Goal: Transaction & Acquisition: Purchase product/service

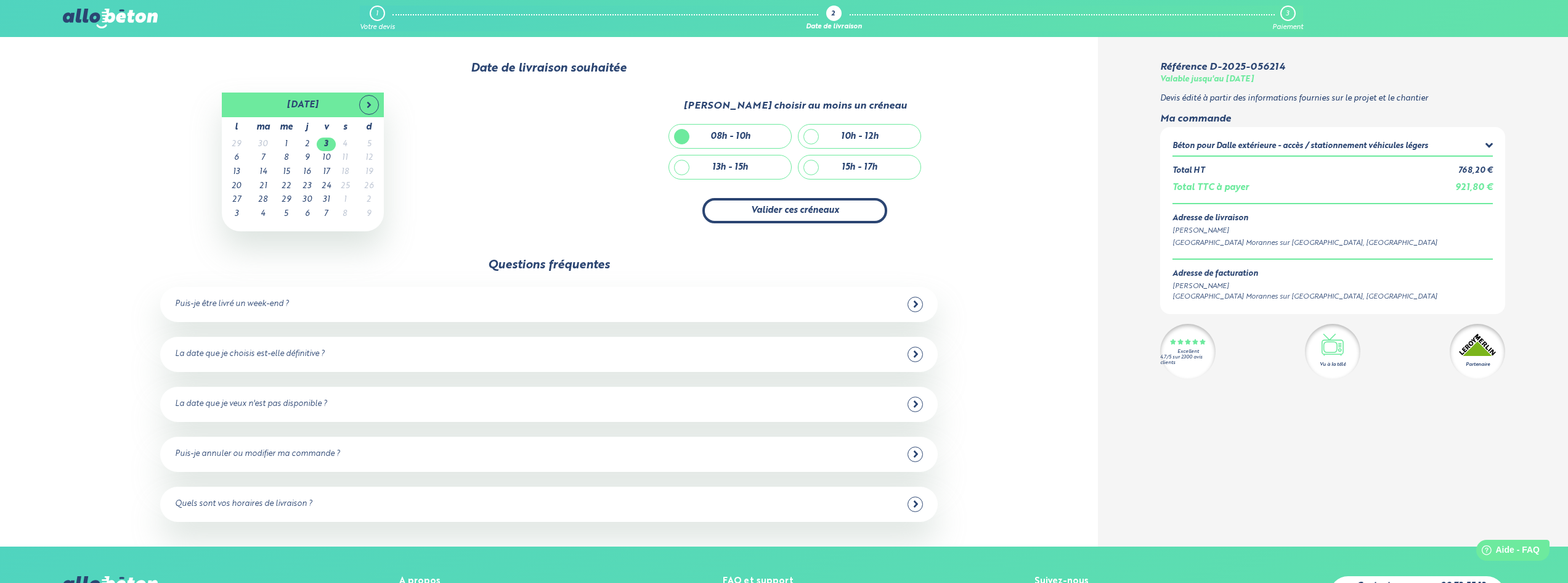
click at [770, 211] on button "Valider ces créneaux" at bounding box center [795, 210] width 185 height 25
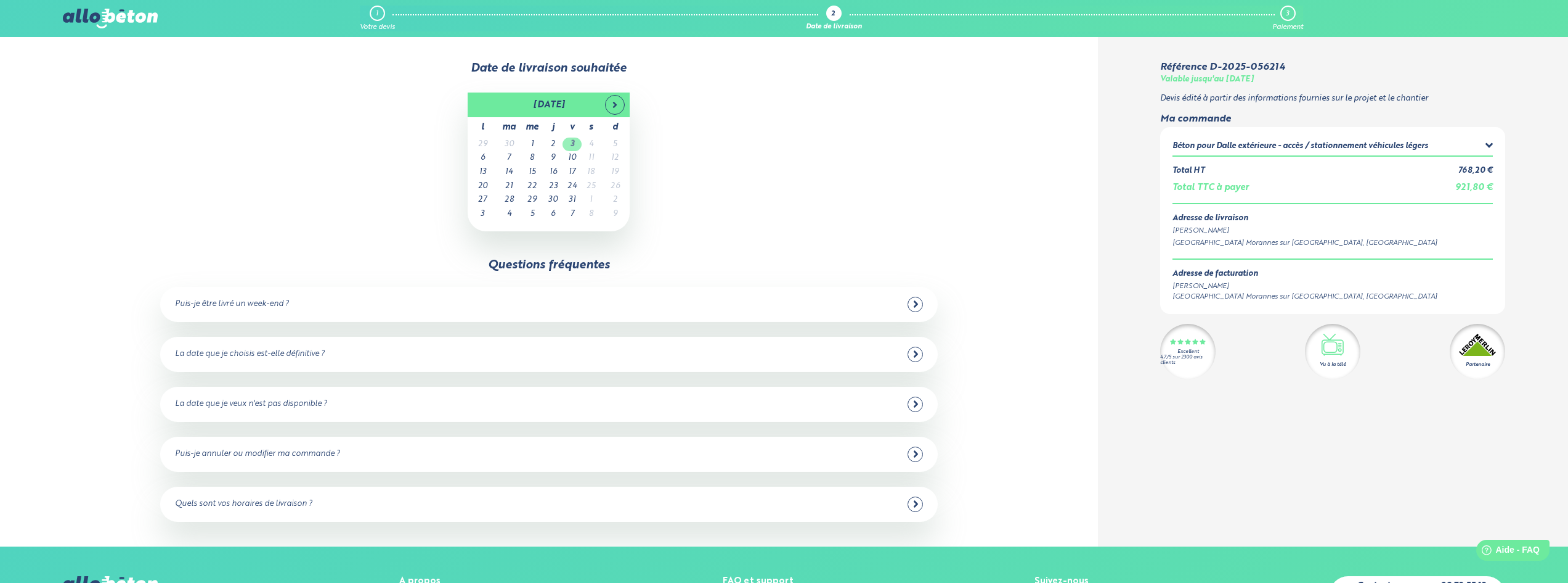
click at [573, 145] on td "3" at bounding box center [572, 145] width 19 height 14
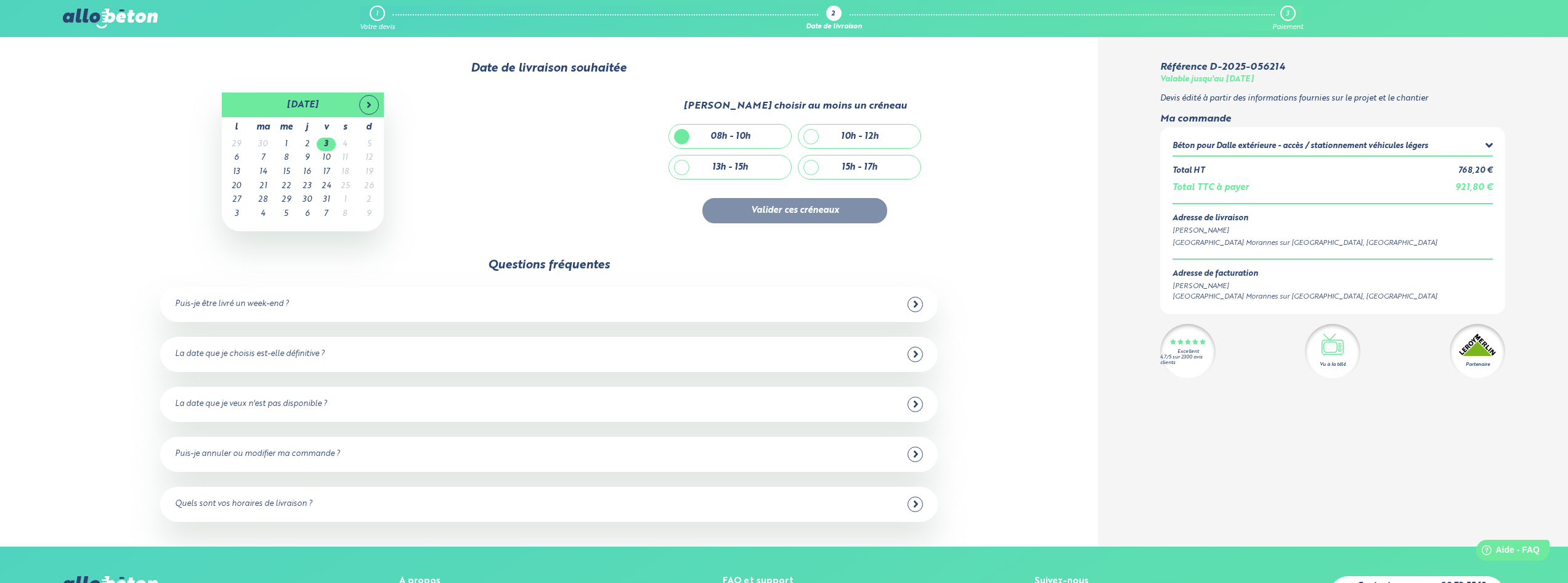
click at [734, 135] on div "08h - 10h" at bounding box center [731, 137] width 40 height 11
checkbox input "false"
click at [837, 132] on div "10h - 12h" at bounding box center [859, 136] width 122 height 24
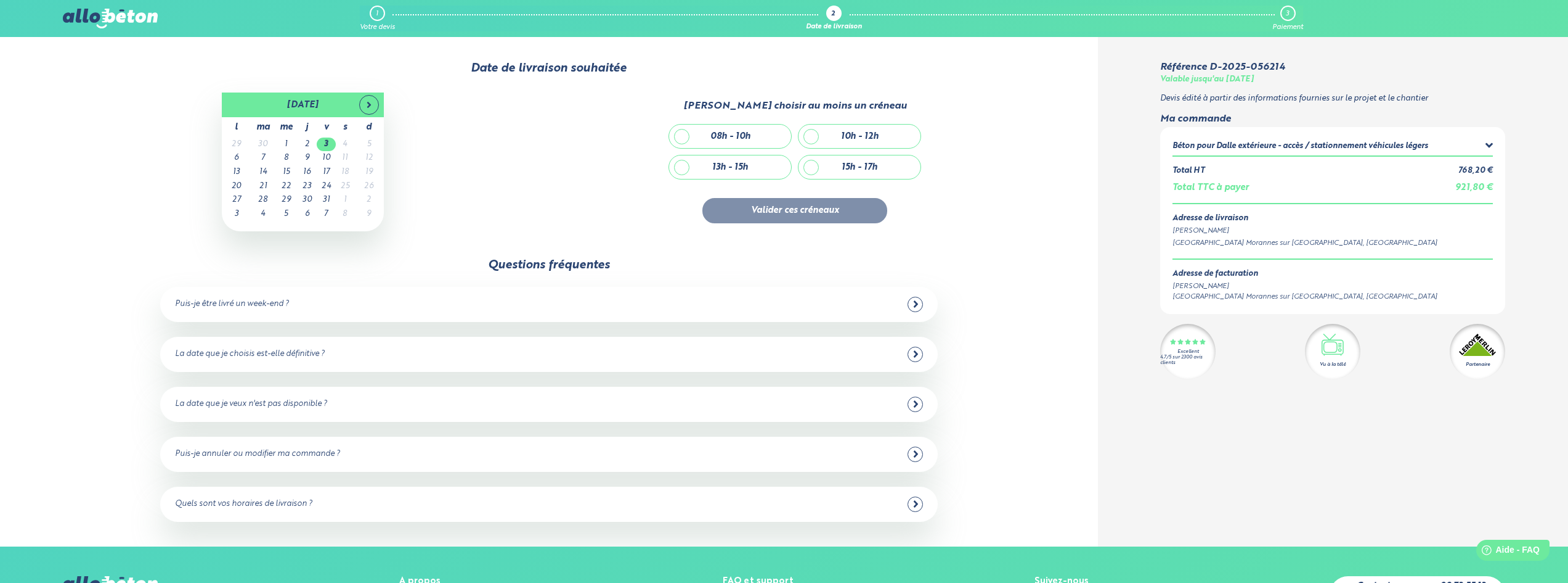
checkbox input "true"
click at [729, 142] on div "08h - 10h" at bounding box center [730, 136] width 122 height 24
checkbox input "true"
click at [836, 132] on div "10h - 12h" at bounding box center [859, 136] width 122 height 24
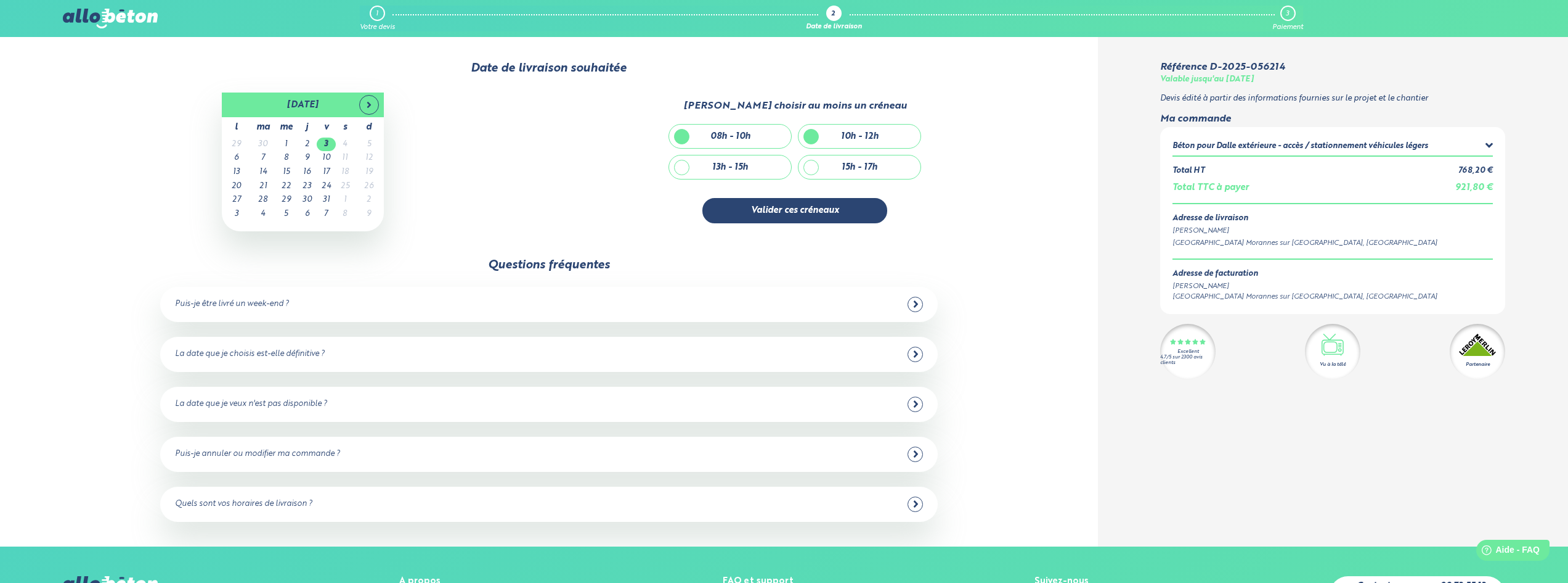
checkbox input "false"
click at [798, 208] on button "Valider ces créneaux" at bounding box center [795, 210] width 185 height 25
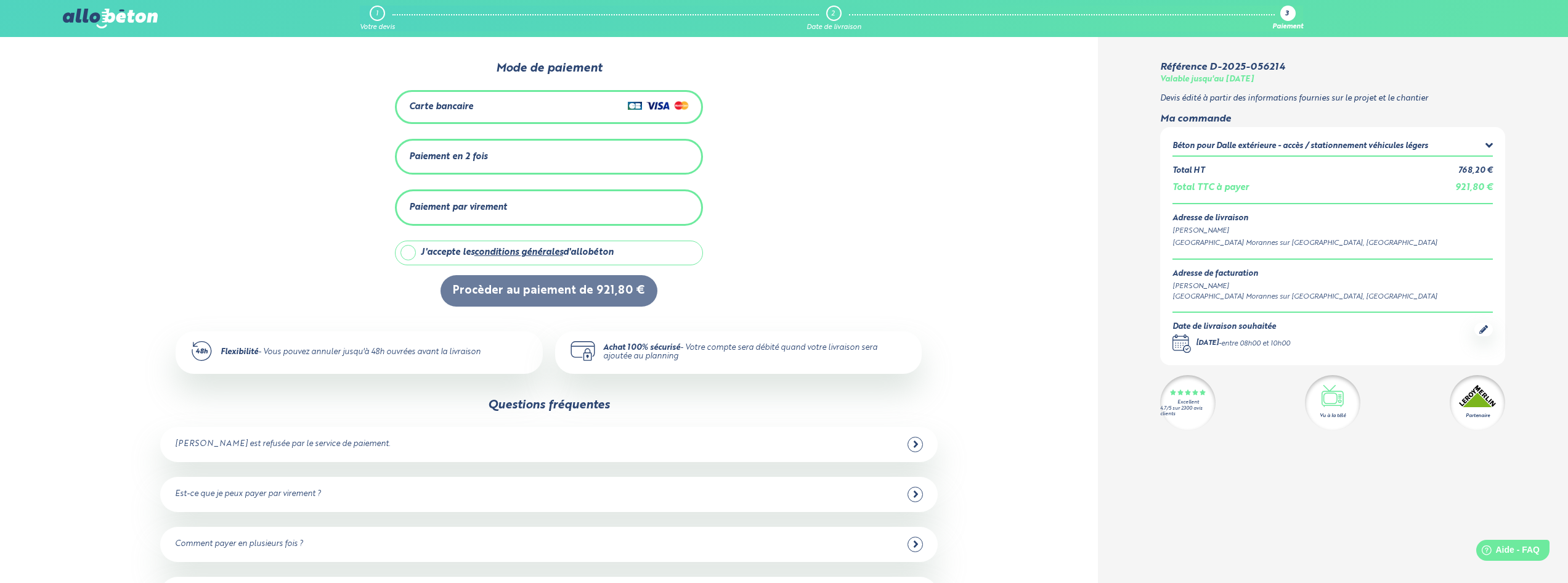
click at [603, 167] on div "Paiement en 2 fois Montant total : 921,80 € Dont frais : 0,00 € Mensualités: Da…" at bounding box center [548, 156] width 308 height 36
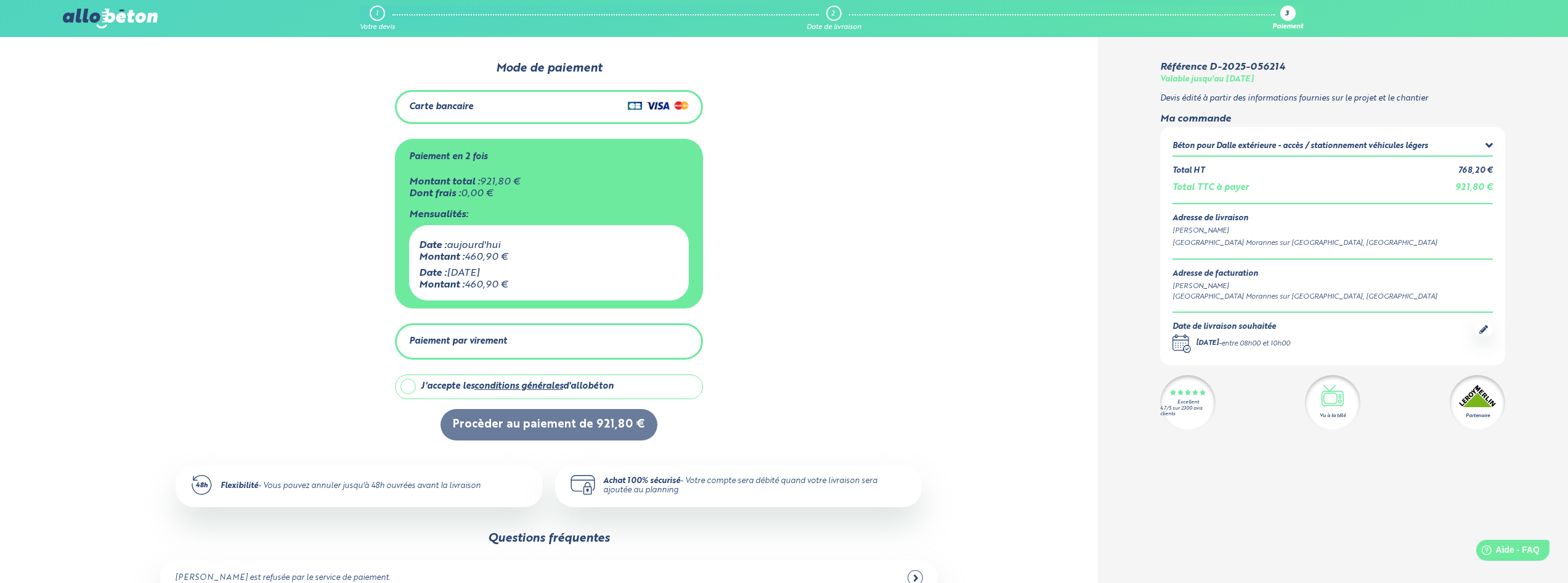
click at [1486, 144] on icon at bounding box center [1489, 146] width 8 height 12
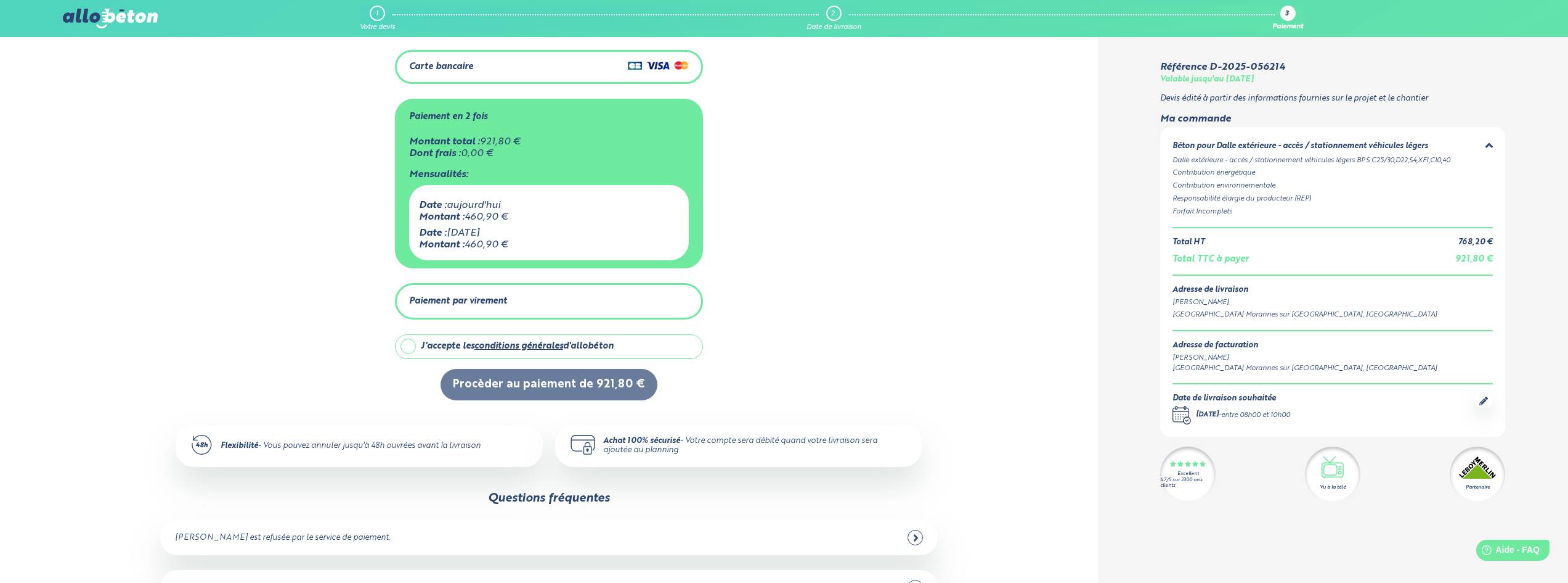
scroll to position [61, 0]
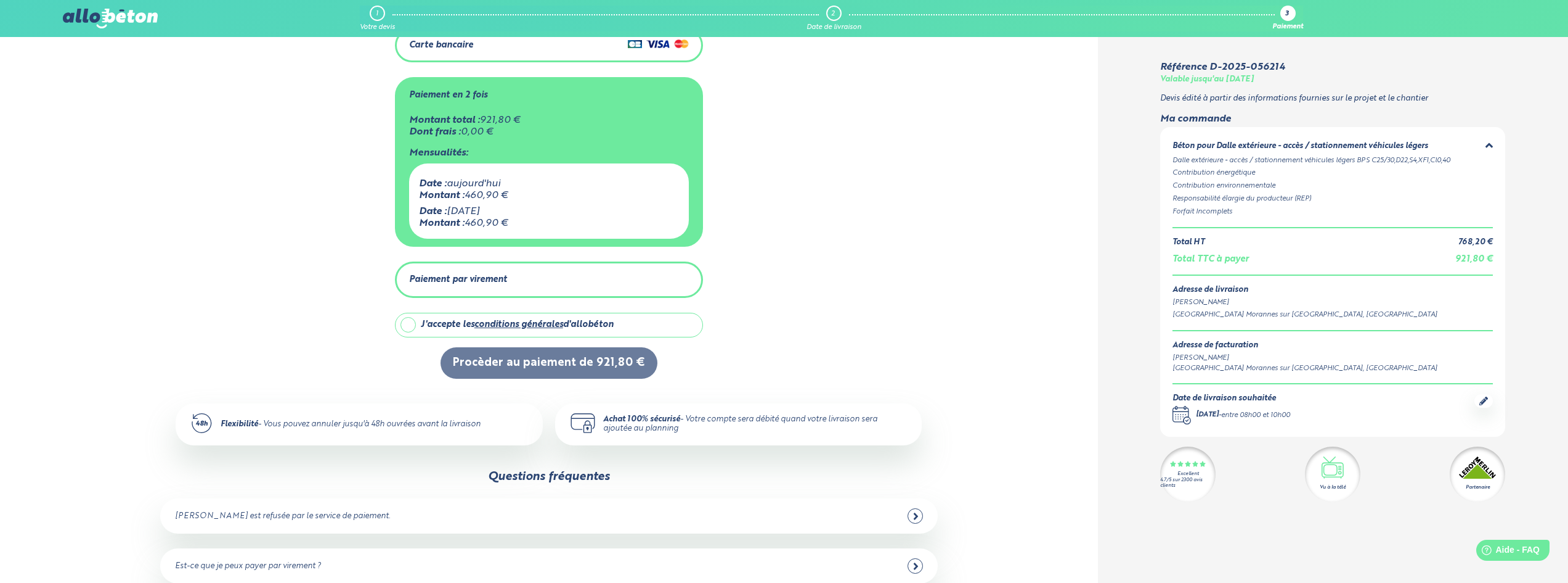
click at [1310, 150] on div "Béton pour Dalle extérieure - accès / stationnement véhicules légers" at bounding box center [1300, 147] width 255 height 10
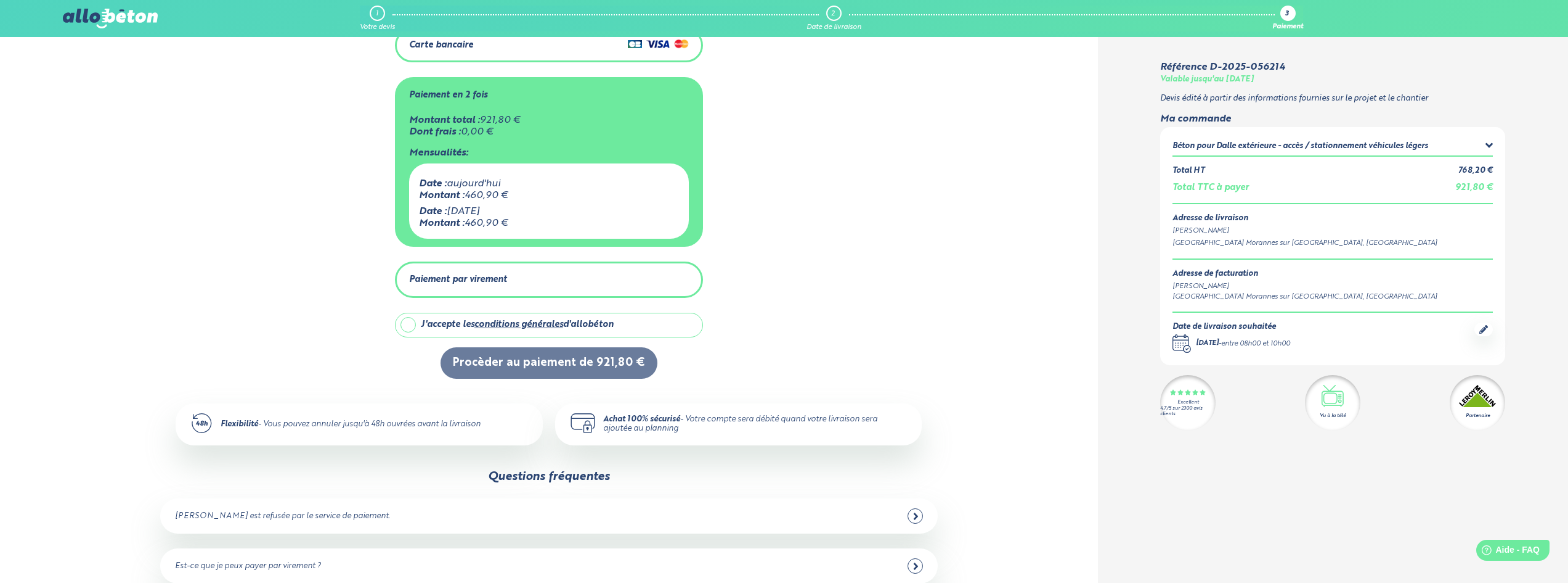
click at [1309, 150] on div "Béton pour Dalle extérieure - accès / stationnement véhicules légers" at bounding box center [1300, 147] width 255 height 10
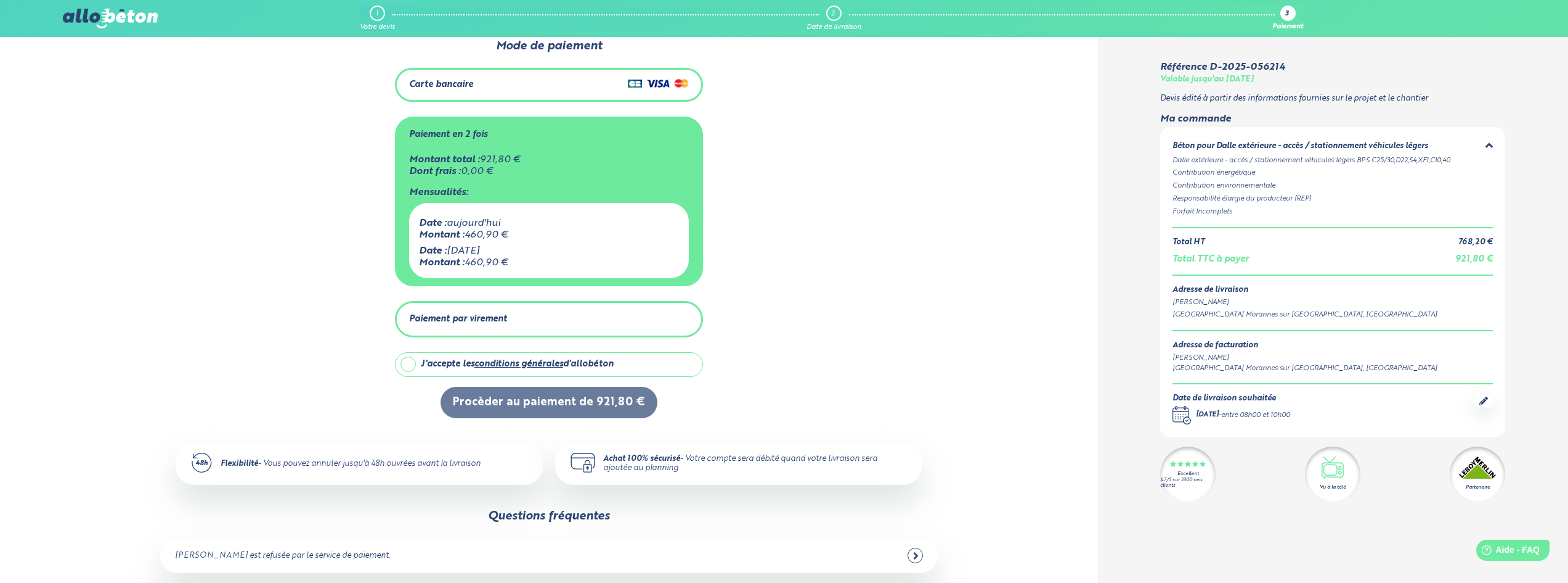
scroll to position [0, 0]
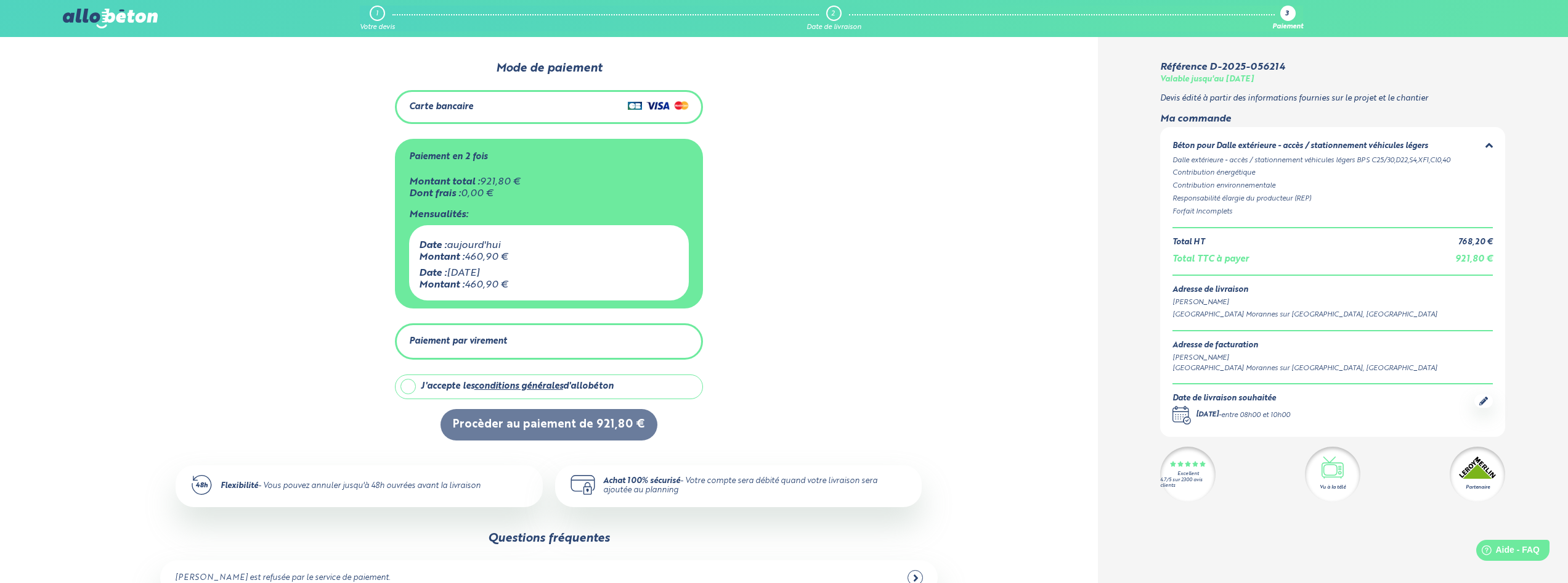
click at [377, 8] on div "1" at bounding box center [377, 13] width 16 height 16
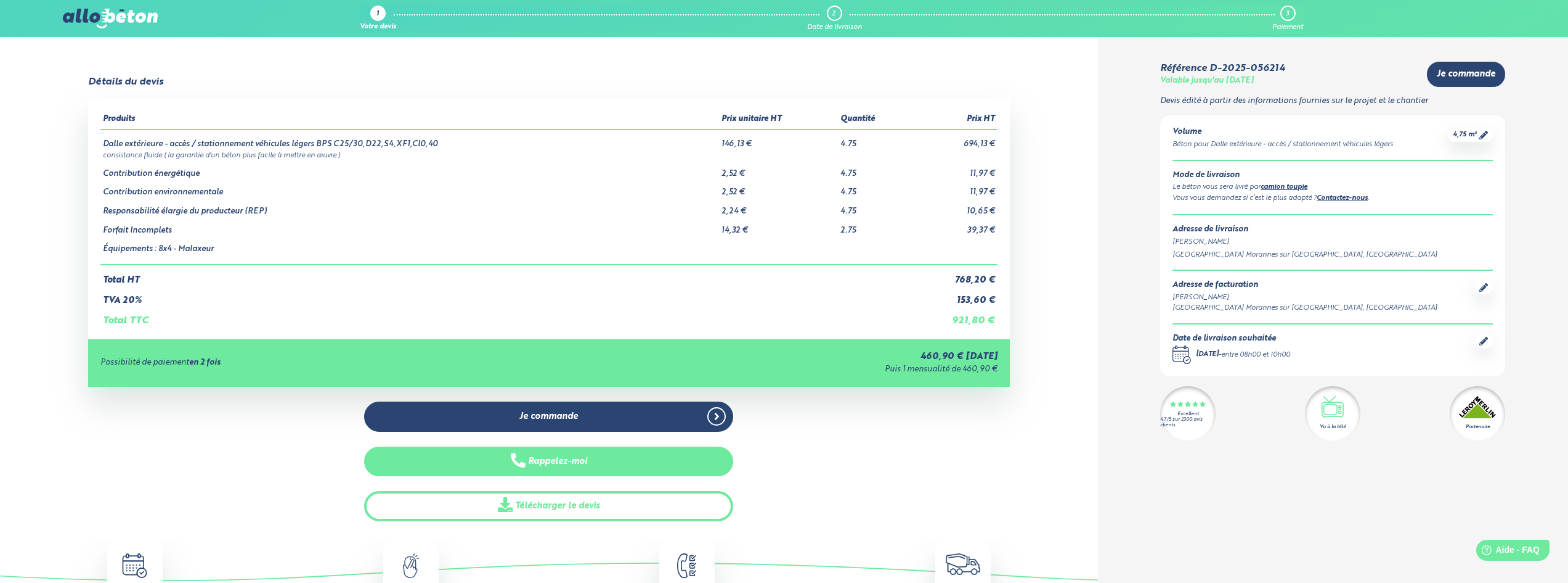
click at [561, 464] on button "Rappelez-moi" at bounding box center [548, 461] width 369 height 30
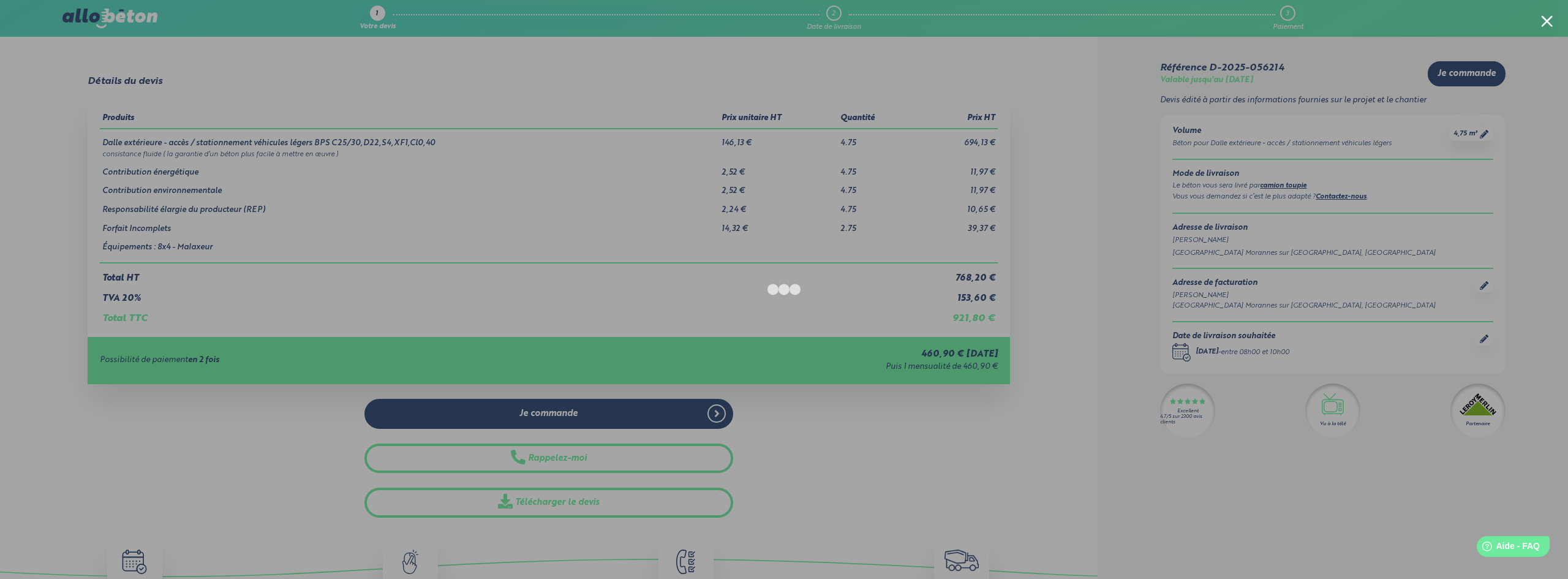
click at [1456, 136] on div at bounding box center [784, 290] width 1568 height 579
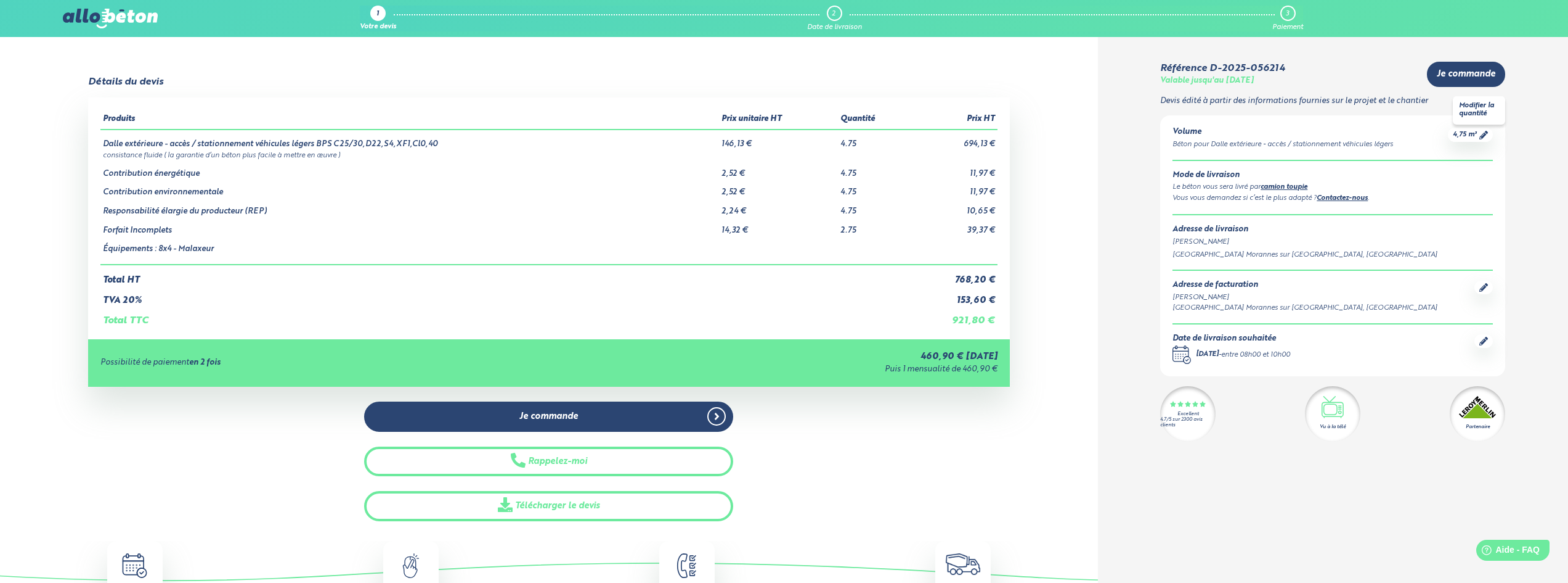
click at [1482, 136] on icon at bounding box center [1484, 135] width 9 height 9
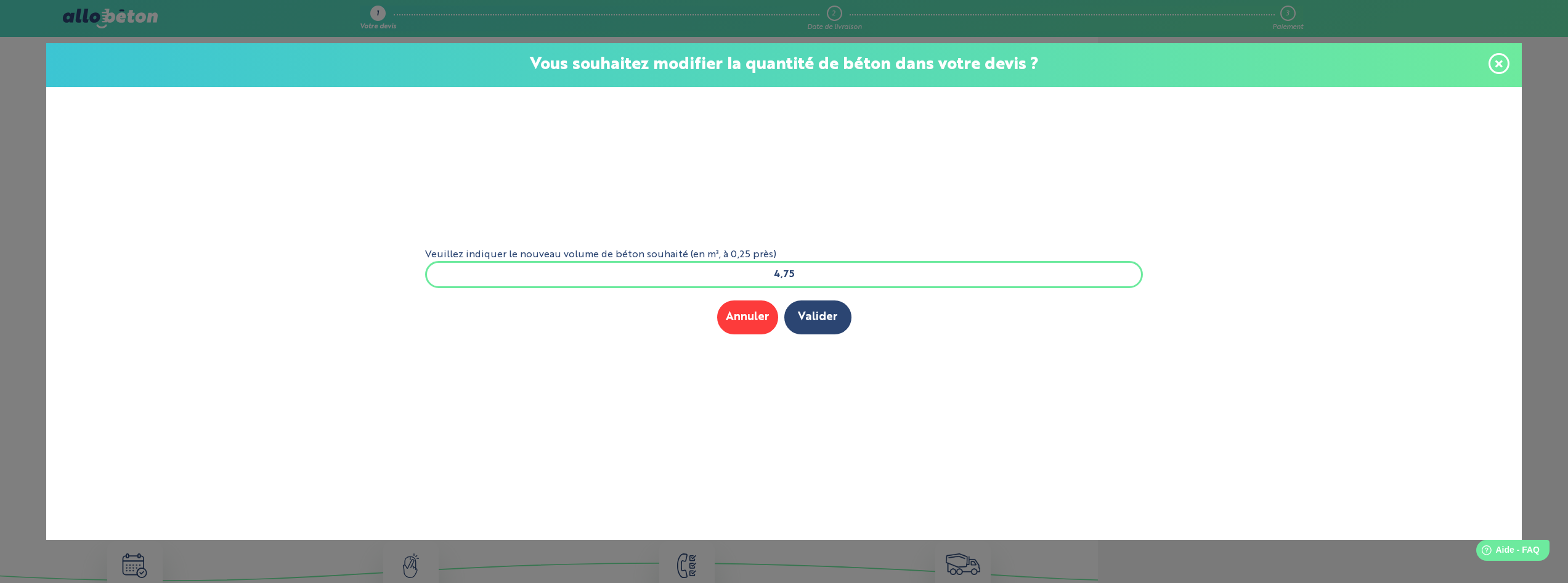
drag, startPoint x: 799, startPoint y: 270, endPoint x: 783, endPoint y: 268, distance: 16.1
click at [783, 268] on input "4,75" at bounding box center [784, 274] width 719 height 27
type input "4,"
click at [764, 318] on button "Annuler" at bounding box center [748, 317] width 61 height 34
